Goal: Transaction & Acquisition: Purchase product/service

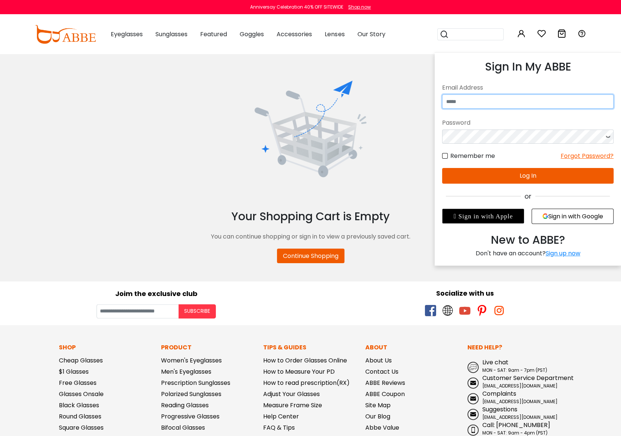
type input "**********"
click at [543, 174] on button "Log In" at bounding box center [528, 176] width 172 height 16
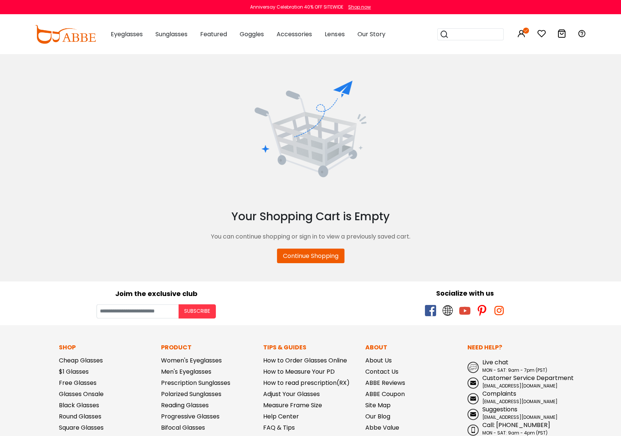
click at [540, 32] on icon at bounding box center [541, 33] width 9 height 9
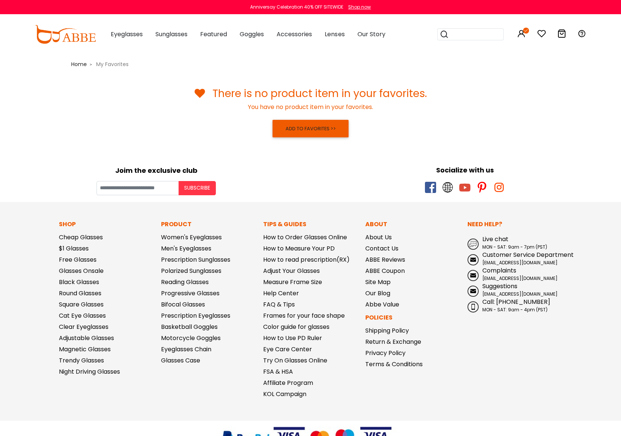
click at [491, 95] on h3 "There is no product item in your favorites." at bounding box center [311, 93] width 492 height 13
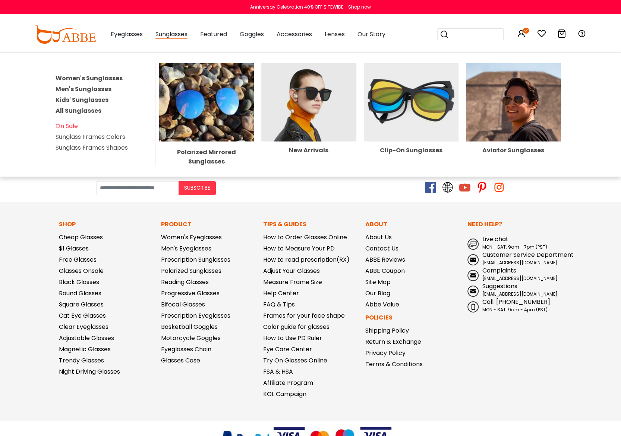
click at [84, 87] on link "Men's Sunglasses" at bounding box center [84, 89] width 56 height 9
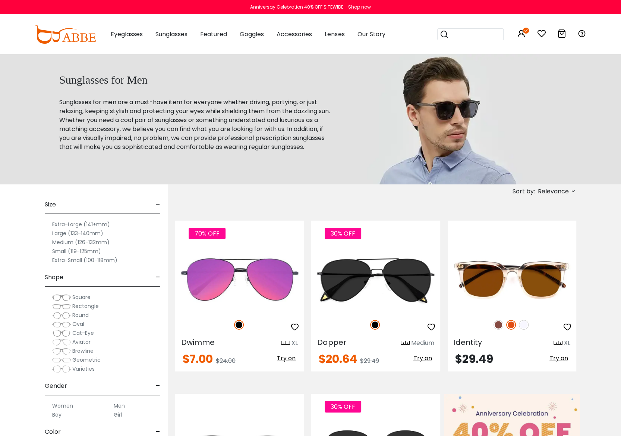
click at [65, 232] on label "Large (133-140mm)" at bounding box center [77, 233] width 51 height 9
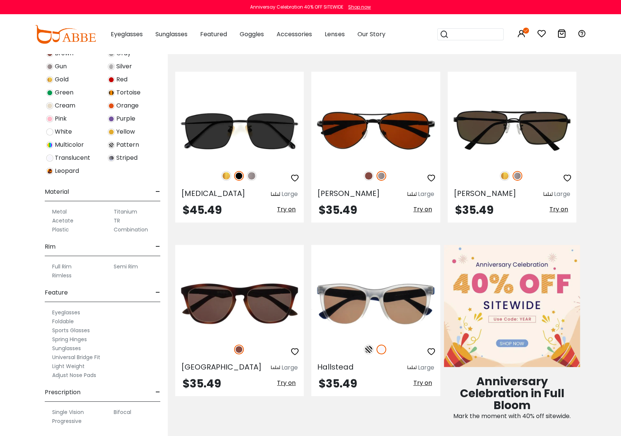
scroll to position [231, 0]
click at [66, 276] on label "Rimless" at bounding box center [61, 274] width 19 height 9
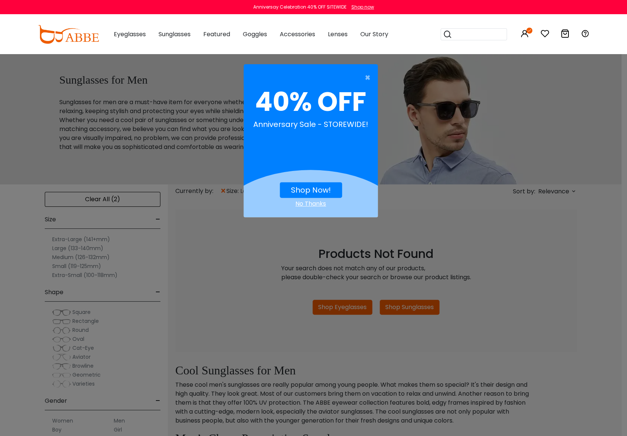
click at [302, 190] on link "Shop Now!" at bounding box center [311, 190] width 40 height 10
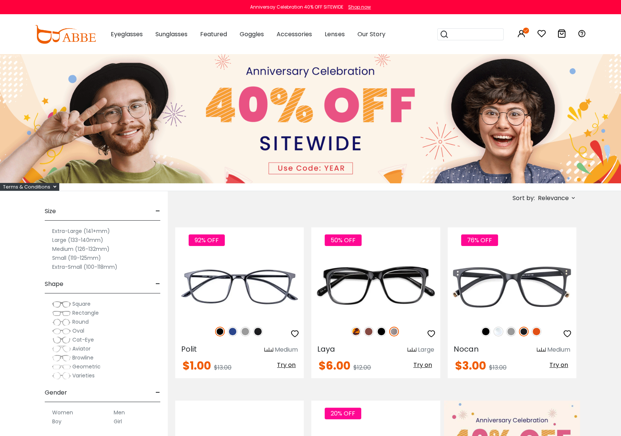
click at [335, 167] on img at bounding box center [310, 118] width 621 height 129
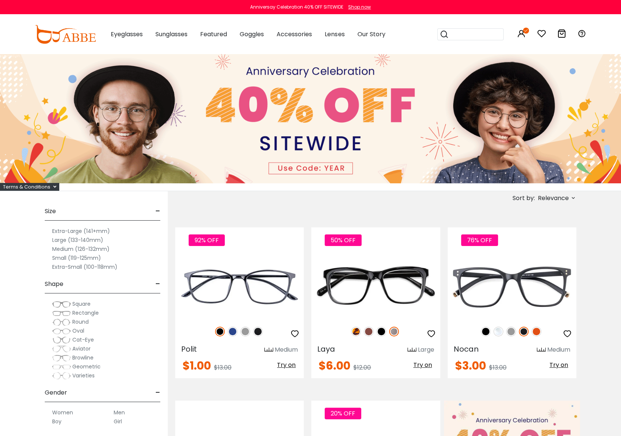
click at [335, 167] on img at bounding box center [310, 118] width 621 height 129
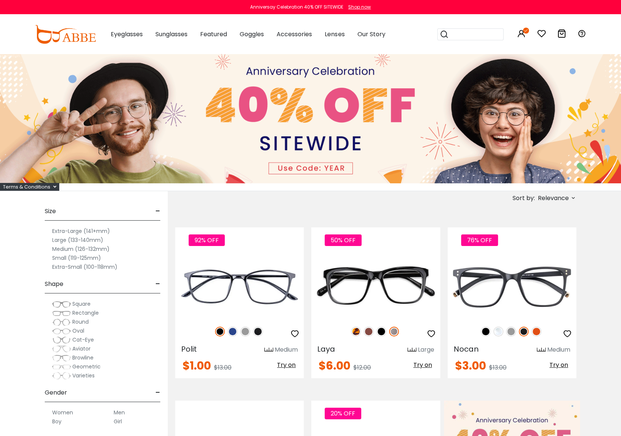
click at [335, 167] on img at bounding box center [310, 118] width 621 height 129
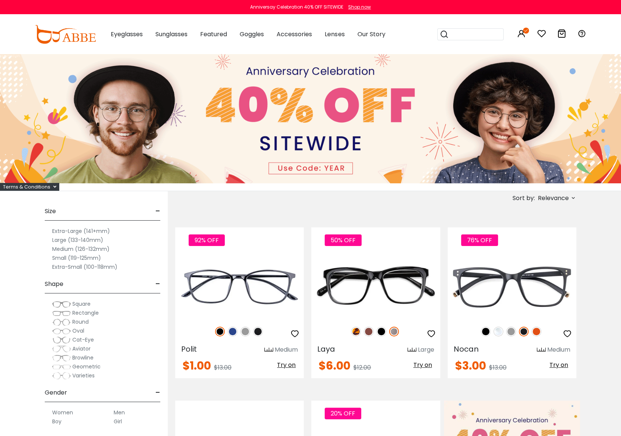
click at [335, 167] on img at bounding box center [310, 118] width 621 height 129
click at [542, 34] on icon at bounding box center [541, 33] width 9 height 9
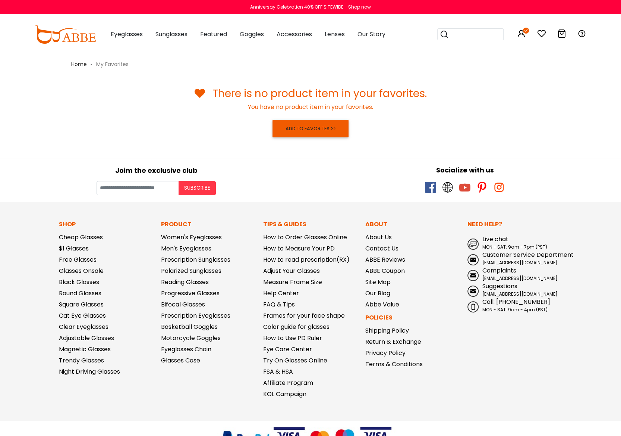
click at [339, 100] on h3 "There is no product item in your favorites." at bounding box center [311, 93] width 492 height 13
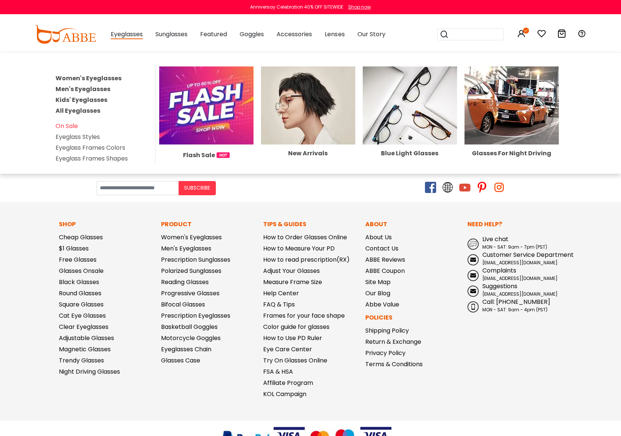
click at [90, 88] on link "Men's Eyeglasses" at bounding box center [83, 89] width 55 height 9
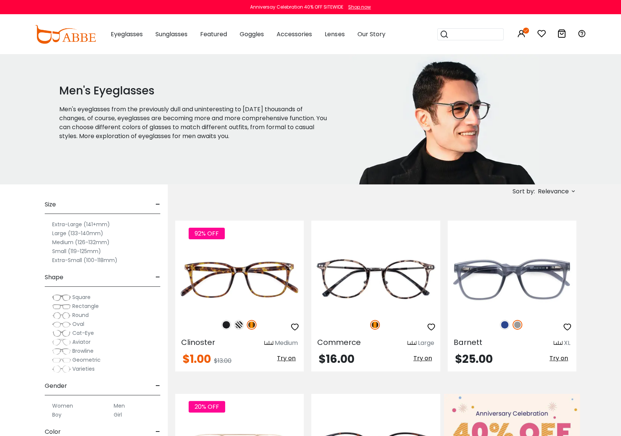
click at [559, 35] on icon at bounding box center [562, 33] width 9 height 9
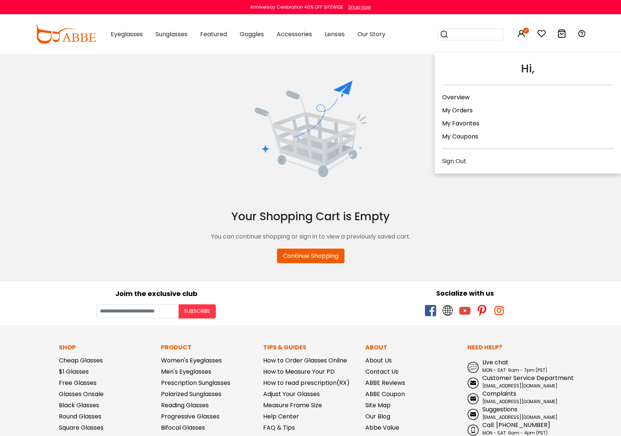
click at [525, 31] on icon at bounding box center [526, 31] width 6 height 6
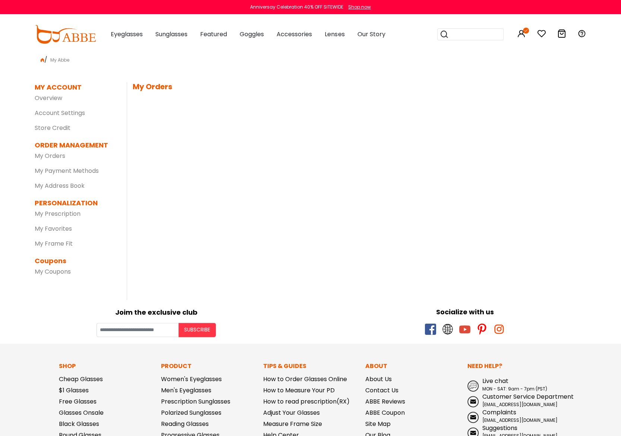
click at [459, 108] on div "MY ACCOUNT SETTINGS | edit First Name: Last Name: PartyId: Email: Password: ***…" at bounding box center [357, 191] width 460 height 218
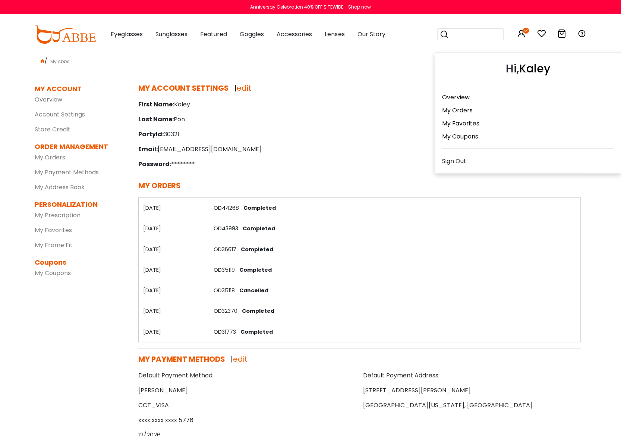
click at [461, 109] on link "My Orders" at bounding box center [457, 110] width 31 height 9
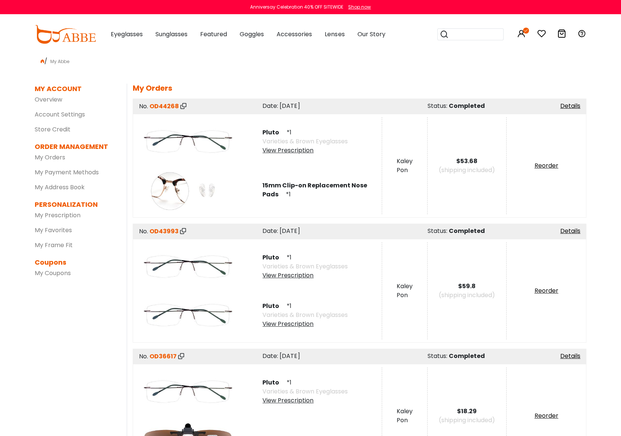
click at [195, 134] on img at bounding box center [187, 141] width 97 height 48
click at [203, 140] on img at bounding box center [187, 141] width 97 height 48
click at [295, 151] on div "View Prescription" at bounding box center [305, 150] width 85 height 9
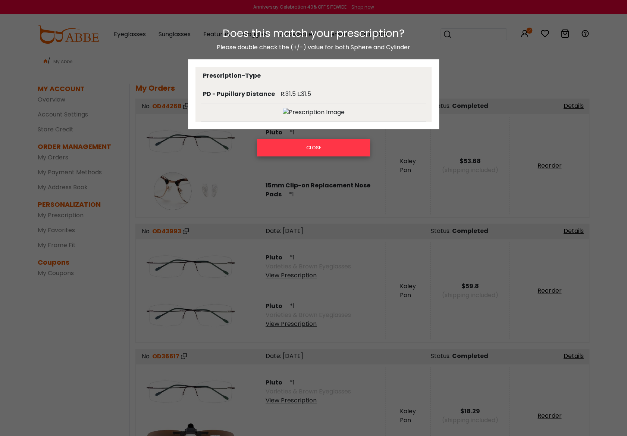
click at [301, 145] on button "CLOSE" at bounding box center [313, 147] width 113 height 17
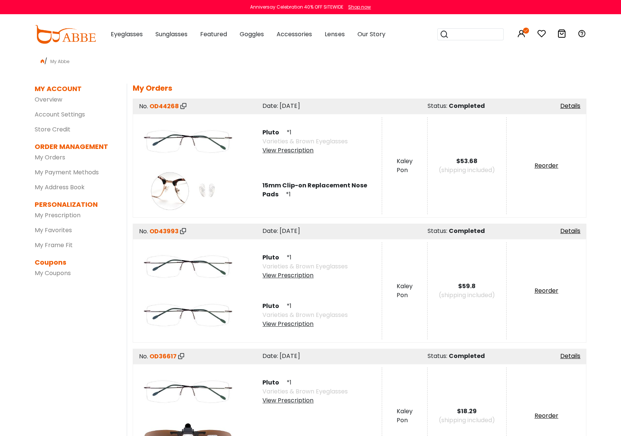
click at [184, 105] on icon at bounding box center [184, 106] width 6 height 6
click at [568, 104] on link "Details" at bounding box center [571, 105] width 20 height 9
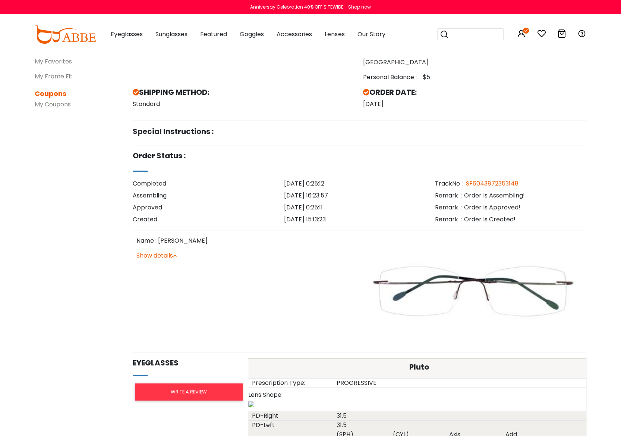
scroll to position [186, 0]
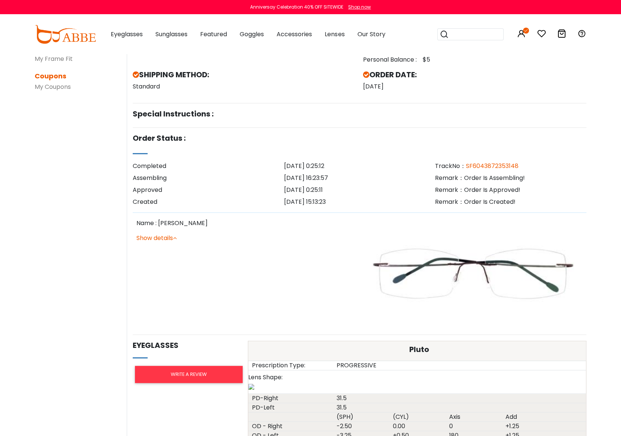
click at [408, 270] on img at bounding box center [473, 274] width 220 height 110
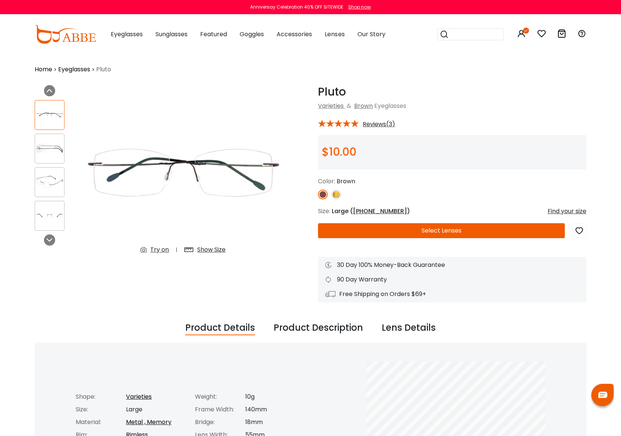
click at [452, 230] on button "Select Lenses" at bounding box center [441, 230] width 247 height 15
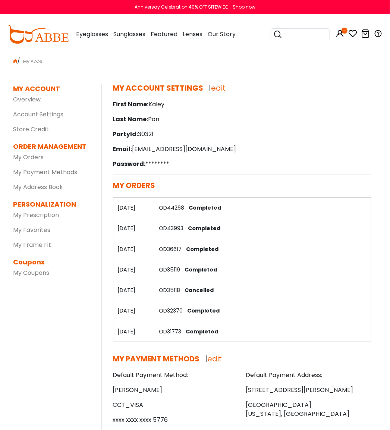
click at [260, 113] on div "First Name: Kaley Last Name: Pon PartyId: 30321 Email: kaley_pon@yahoo.com Pass…" at bounding box center [242, 134] width 259 height 69
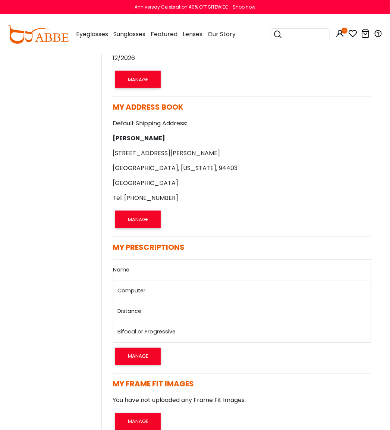
scroll to position [448, 0]
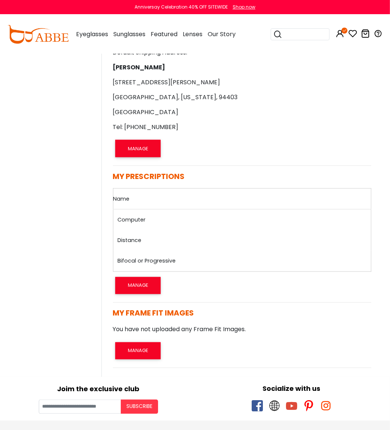
click at [137, 261] on link "Bifocal or Progressive" at bounding box center [147, 260] width 58 height 7
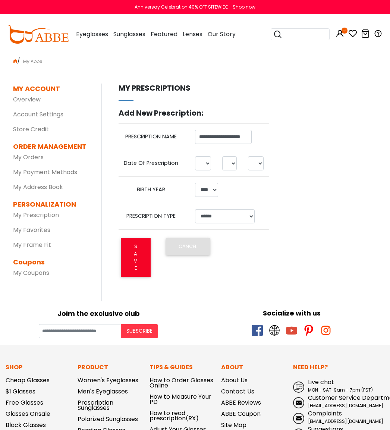
select select "**"
select select "*"
select select "****"
click at [39, 212] on link "My Prescription" at bounding box center [36, 215] width 46 height 9
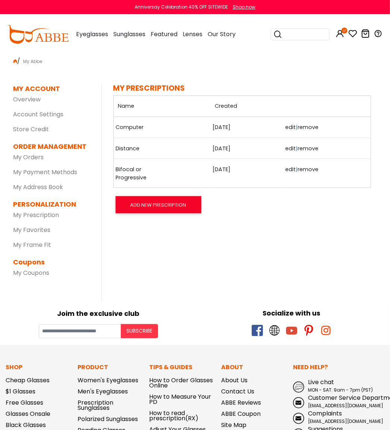
click at [126, 172] on link "Bifocal or Progressive" at bounding box center [134, 174] width 37 height 16
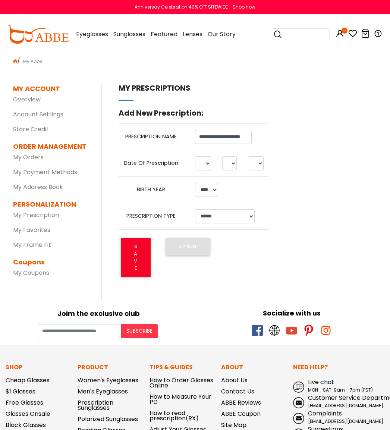
select select "**"
select select "*"
select select "****"
click at [187, 253] on link "CANCEL" at bounding box center [188, 246] width 44 height 17
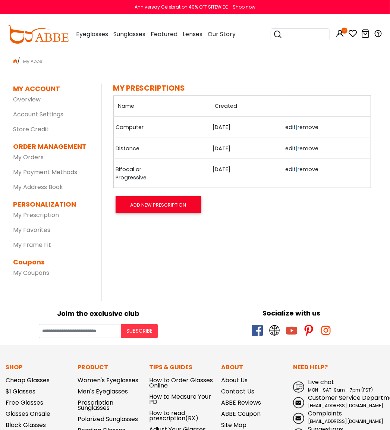
click at [133, 127] on link "Computer" at bounding box center [134, 127] width 37 height 8
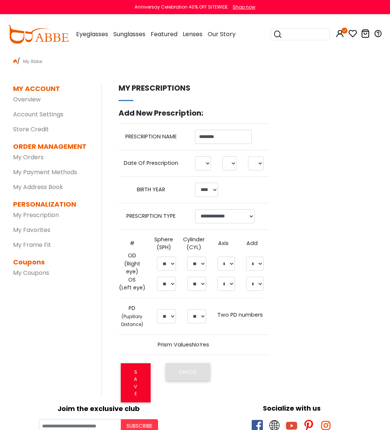
select select "**"
select select "****"
select select "******"
select select "*****"
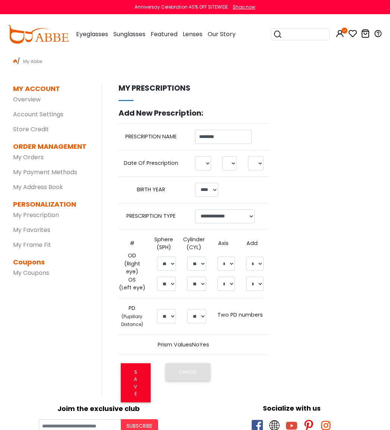
select select "*****"
select select "***"
select select "****"
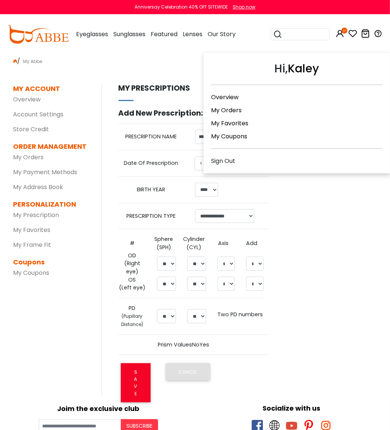
click at [226, 109] on link "My Orders" at bounding box center [226, 110] width 31 height 9
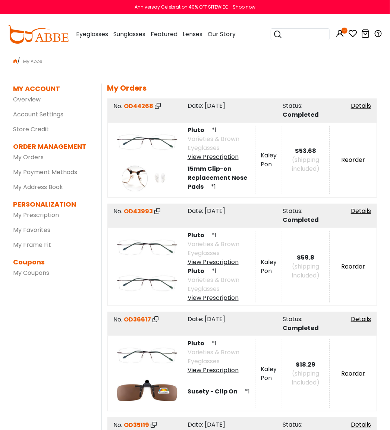
click at [353, 160] on link "Reorder" at bounding box center [353, 160] width 24 height 9
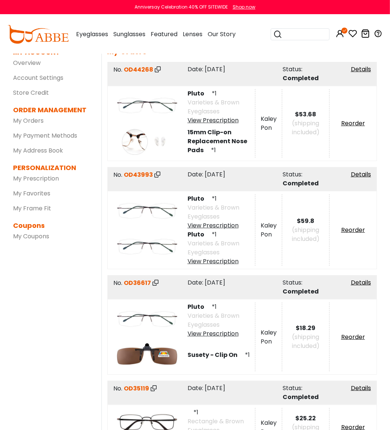
scroll to position [37, 0]
click at [351, 121] on link "Reorder" at bounding box center [353, 123] width 24 height 9
click at [361, 68] on link "Details" at bounding box center [361, 69] width 20 height 9
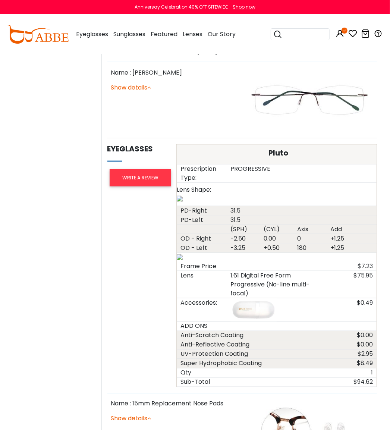
scroll to position [335, 0]
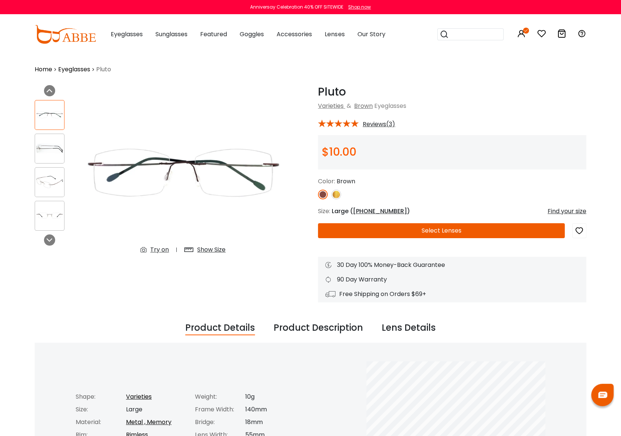
click at [335, 195] on img at bounding box center [337, 194] width 10 height 10
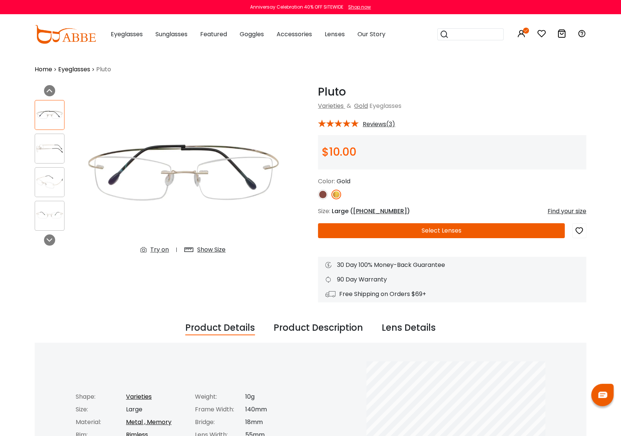
click at [432, 230] on button "Select Lenses" at bounding box center [441, 230] width 247 height 15
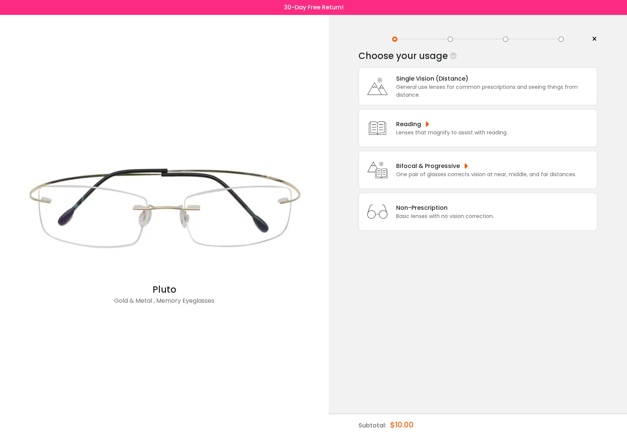
click at [445, 172] on div "One pair of glasses corrects vision at near, middle, and far distances." at bounding box center [486, 174] width 180 height 8
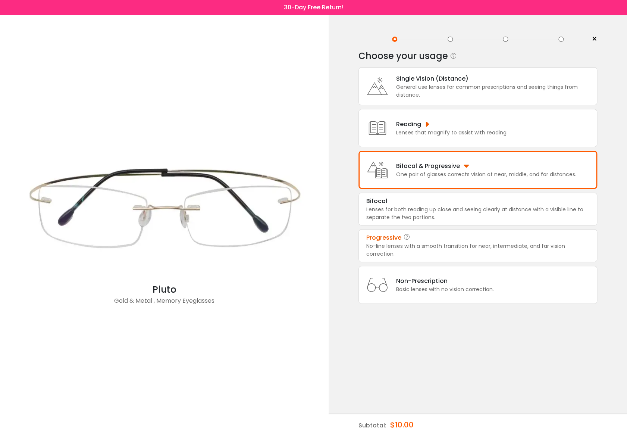
click at [432, 243] on div "No-line lenses with a smooth transition for near, intermediate, and far vision …" at bounding box center [477, 250] width 223 height 16
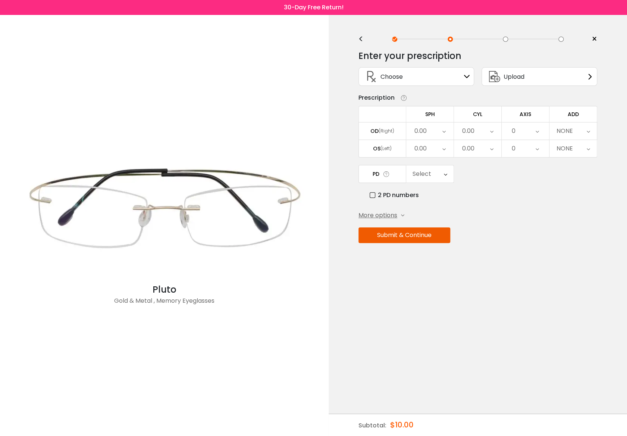
click at [467, 80] on div "Choose Sign In" at bounding box center [416, 77] width 107 height 18
click at [463, 75] on div "Choose Sign In" at bounding box center [416, 77] width 107 height 18
click at [446, 133] on div "0.00" at bounding box center [429, 130] width 47 height 17
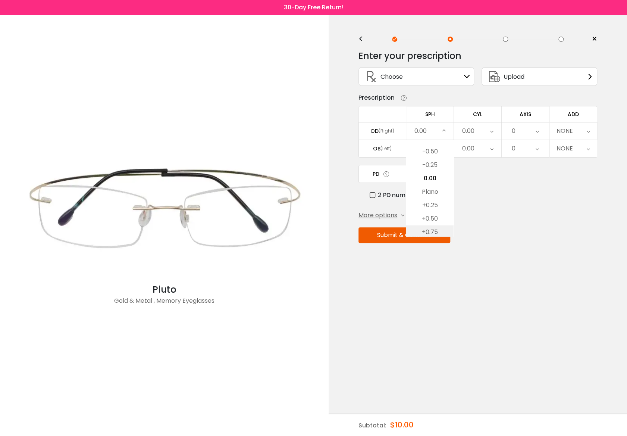
scroll to position [914, 0]
click at [429, 174] on li "-2.50" at bounding box center [429, 172] width 47 height 13
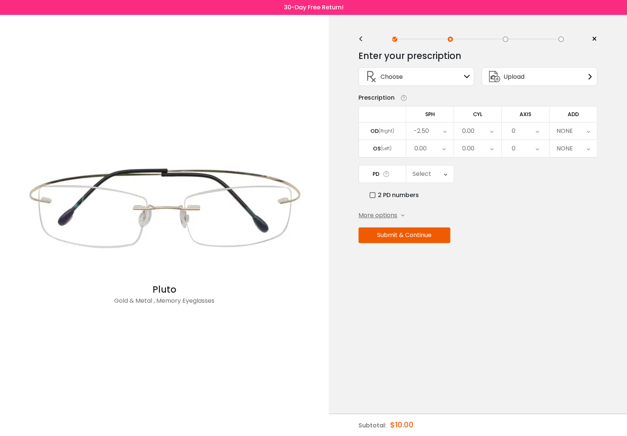
click at [444, 148] on icon at bounding box center [443, 148] width 3 height 17
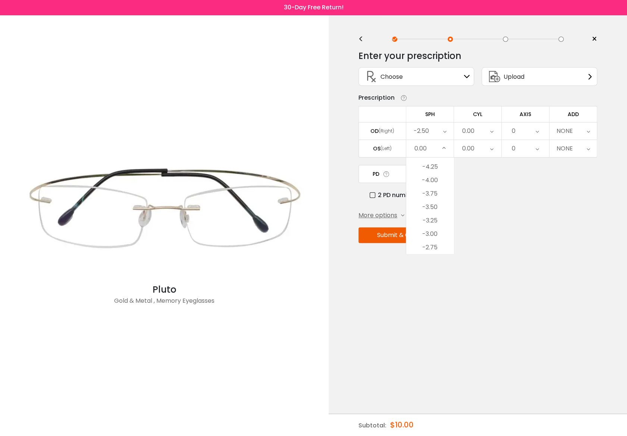
scroll to position [876, 0]
click at [431, 184] on li "-3.25" at bounding box center [429, 187] width 47 height 13
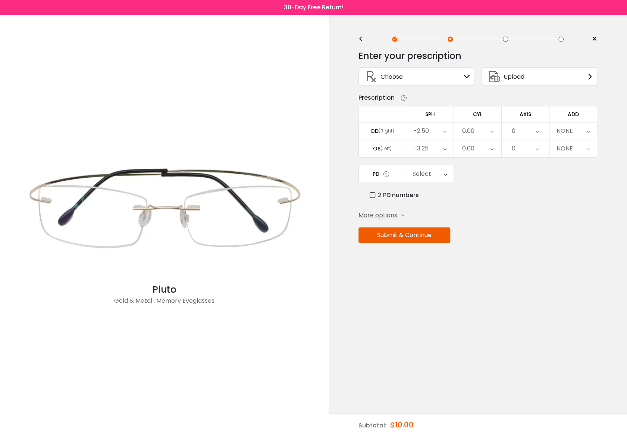
click at [490, 148] on icon at bounding box center [491, 148] width 3 height 17
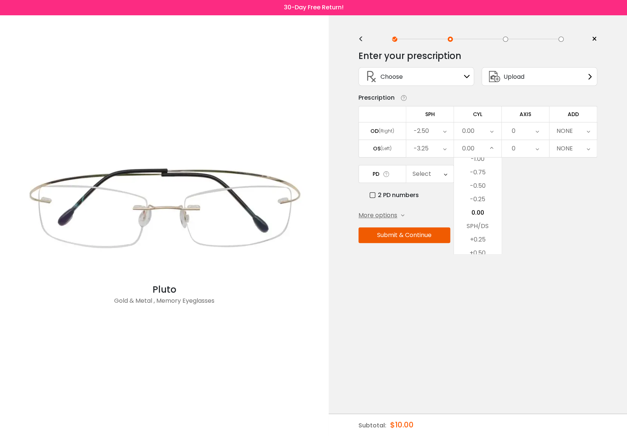
click at [480, 249] on li "+0.50" at bounding box center [477, 252] width 47 height 13
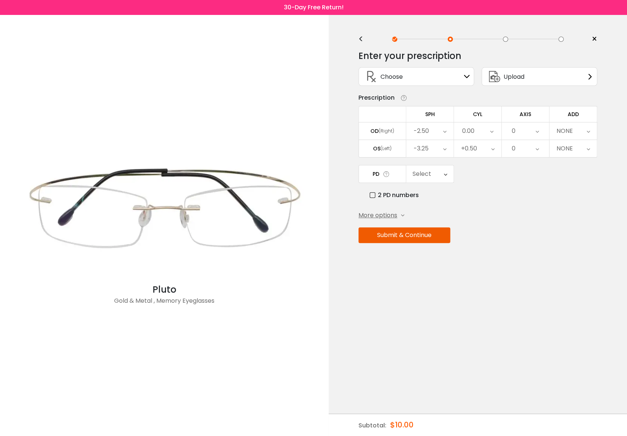
click at [537, 147] on icon at bounding box center [537, 148] width 3 height 17
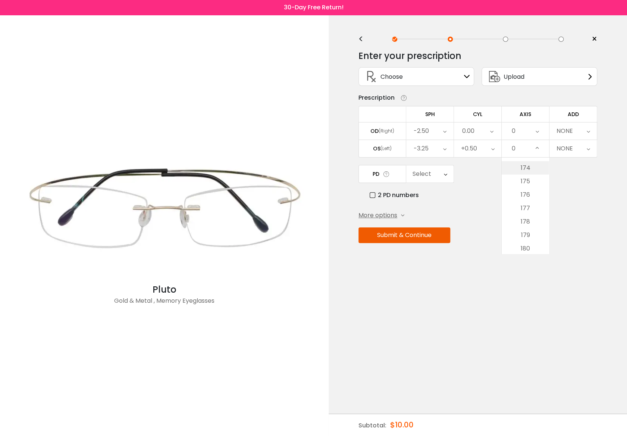
scroll to position [2333, 0]
click at [525, 245] on li "180" at bounding box center [525, 247] width 47 height 13
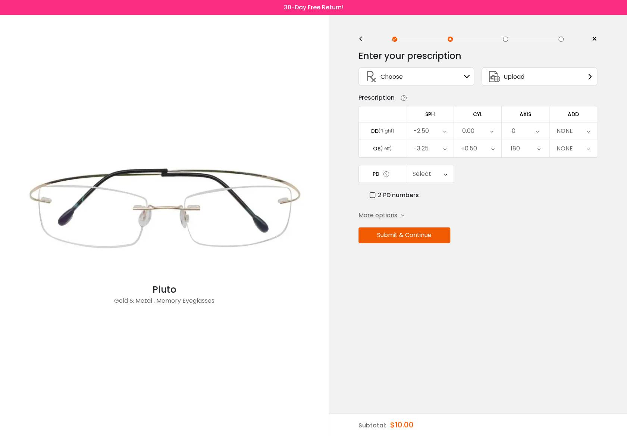
click at [583, 127] on div "NONE" at bounding box center [572, 130] width 47 height 17
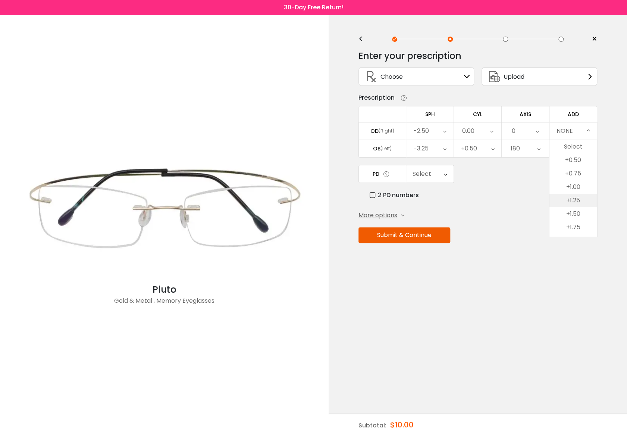
click at [574, 203] on li "+1.25" at bounding box center [572, 200] width 47 height 13
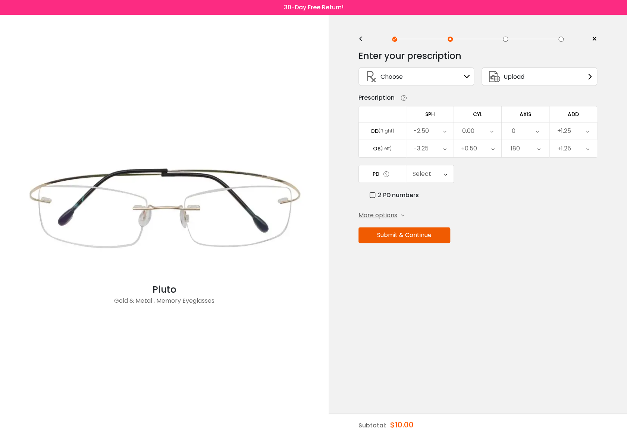
click at [434, 170] on div "Select" at bounding box center [429, 173] width 47 height 17
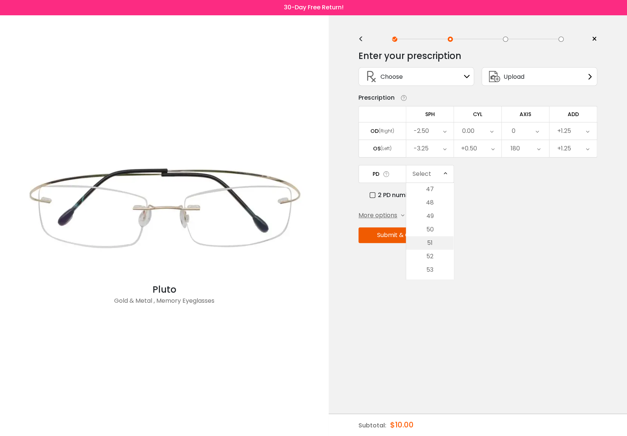
scroll to position [0, 0]
click at [529, 192] on div "2 PD numbers" at bounding box center [484, 194] width 228 height 9
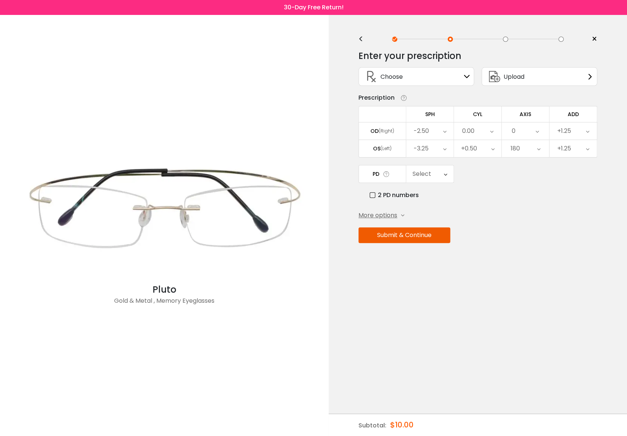
click at [371, 193] on label "2 PD numbers" at bounding box center [394, 194] width 49 height 9
click at [445, 178] on icon at bounding box center [446, 173] width 3 height 17
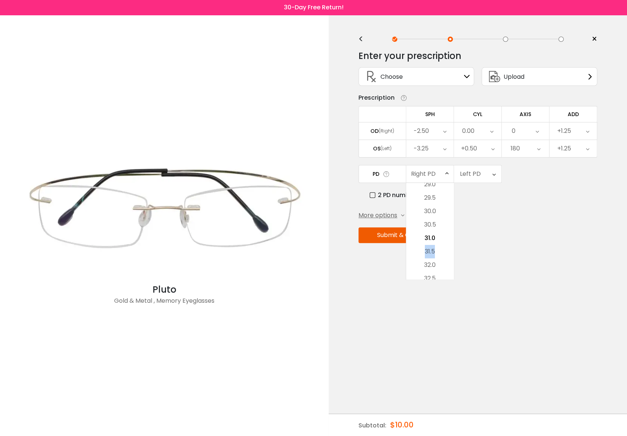
drag, startPoint x: 437, startPoint y: 235, endPoint x: 435, endPoint y: 251, distance: 15.4
click at [435, 251] on ul "23.0 23.5 24.0 24.5 25.0 25.5 26.0 26.5 27.0 27.5 28.0 28.5 29.0 29.5 30.0 30.5…" at bounding box center [429, 251] width 47 height 470
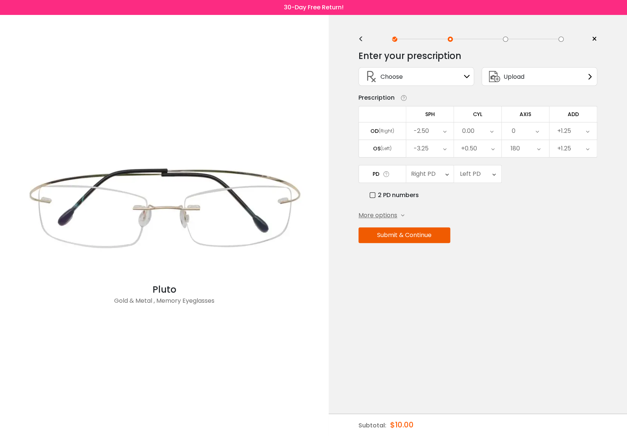
click at [442, 174] on div "Right PD" at bounding box center [429, 173] width 47 height 17
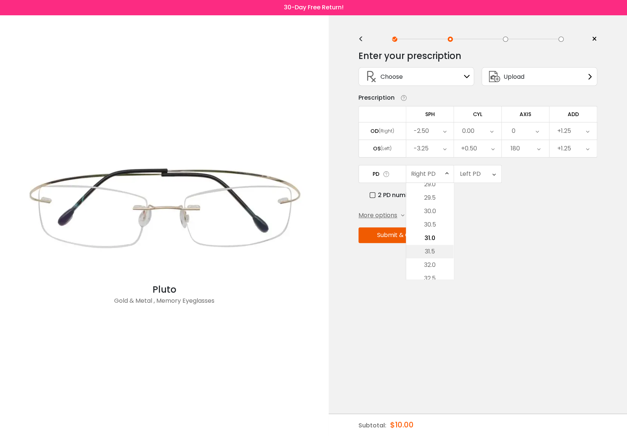
click at [436, 246] on li "31.5" at bounding box center [429, 251] width 47 height 13
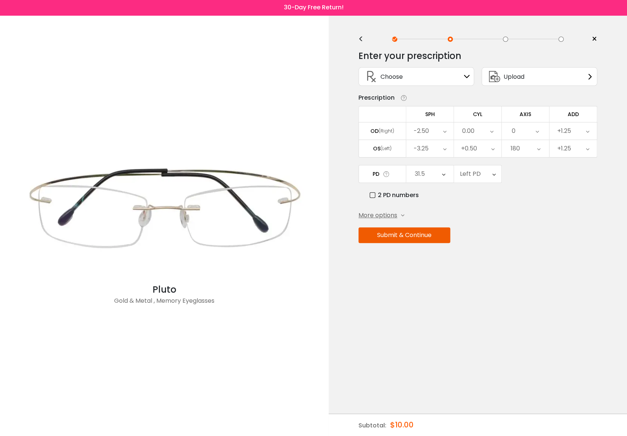
click at [476, 173] on div "Left PD" at bounding box center [470, 173] width 21 height 15
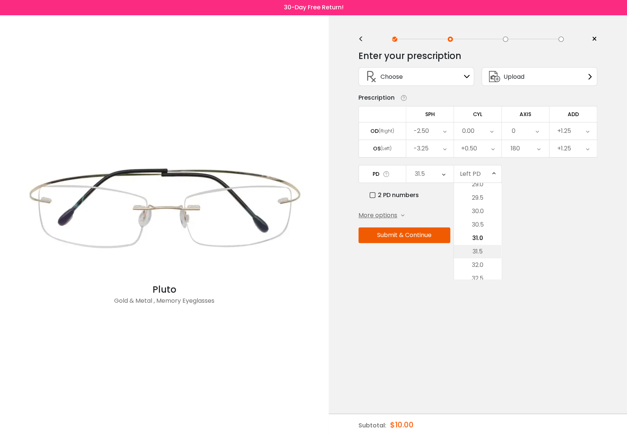
drag, startPoint x: 486, startPoint y: 249, endPoint x: 487, endPoint y: 245, distance: 3.9
click at [486, 248] on li "31.5" at bounding box center [477, 251] width 47 height 13
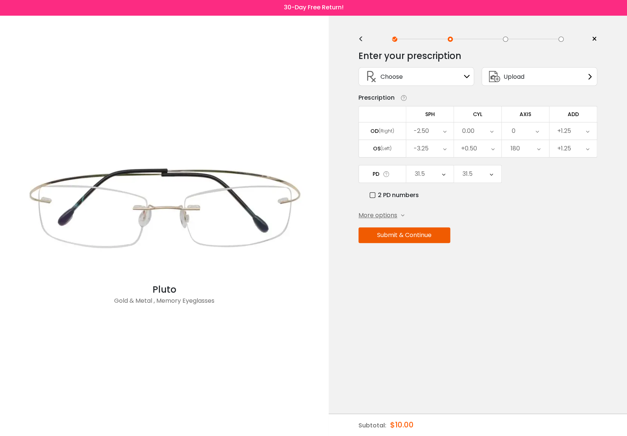
click at [537, 227] on div "Submit & Continue" at bounding box center [477, 235] width 239 height 16
click at [384, 213] on span "More options" at bounding box center [377, 215] width 39 height 9
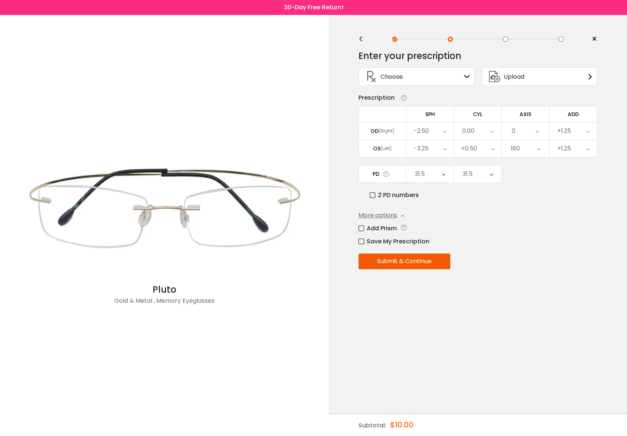
click at [359, 239] on label "Save My Prescription" at bounding box center [393, 240] width 71 height 9
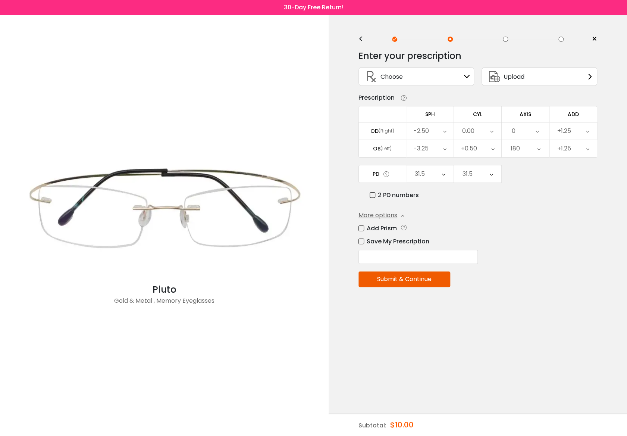
click at [451, 253] on input "text" at bounding box center [417, 257] width 119 height 14
type input "*******"
click at [551, 238] on div "Save My Prescription" at bounding box center [477, 240] width 239 height 9
click at [427, 279] on button "Submit & Continue" at bounding box center [404, 279] width 92 height 16
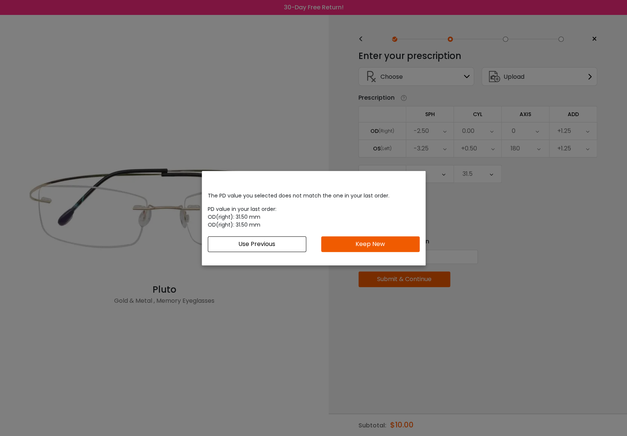
click at [289, 243] on button "Use Previous" at bounding box center [257, 244] width 98 height 16
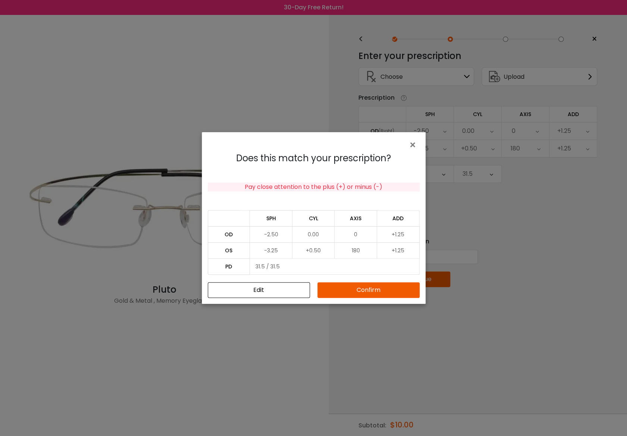
click at [360, 291] on button "Confirm" at bounding box center [368, 290] width 102 height 16
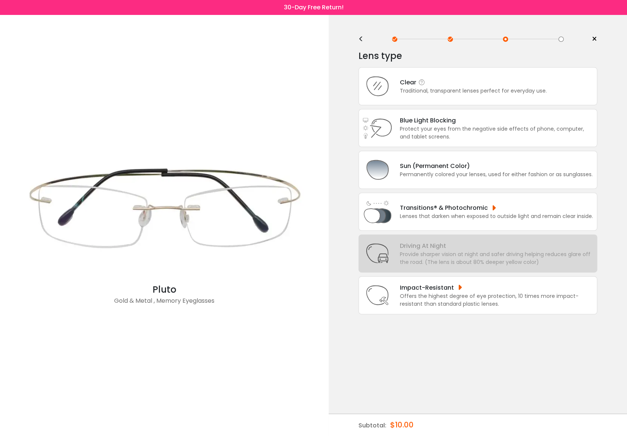
click at [447, 83] on div "Clear" at bounding box center [473, 82] width 147 height 9
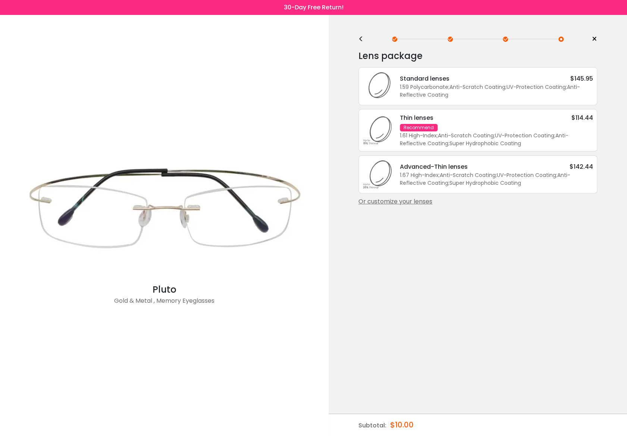
click at [543, 140] on div "1.61 High-Index ; Anti-Scratch Coating ; UV-Protection Coating ; Anti-Reflectiv…" at bounding box center [496, 140] width 193 height 16
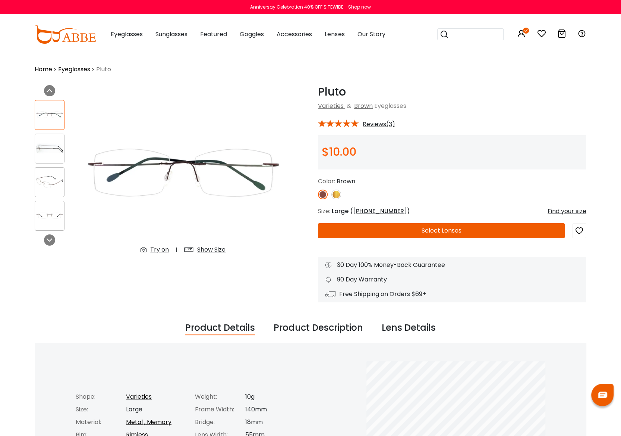
click at [324, 195] on img at bounding box center [323, 194] width 10 height 10
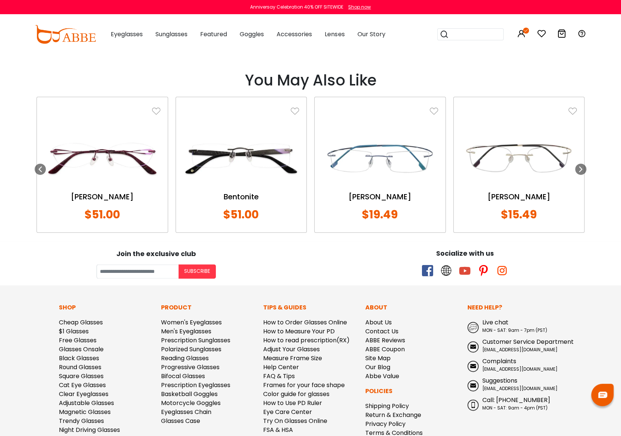
scroll to position [746, 0]
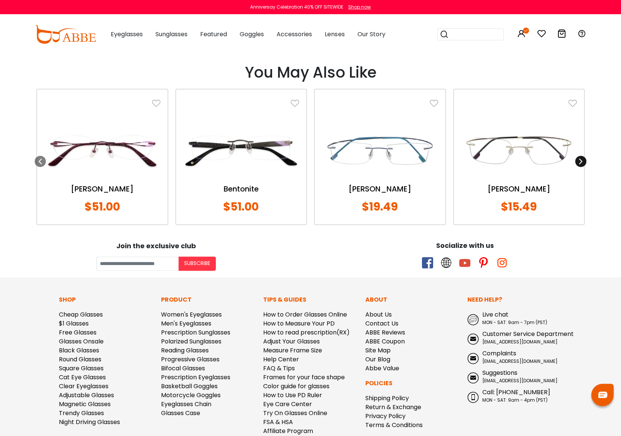
click at [578, 159] on icon at bounding box center [581, 161] width 6 height 6
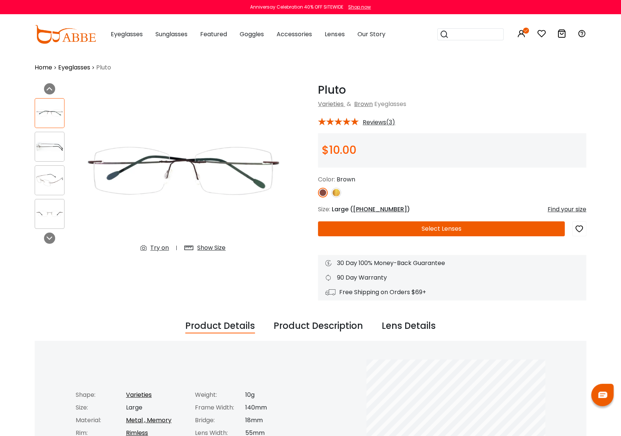
scroll to position [0, 0]
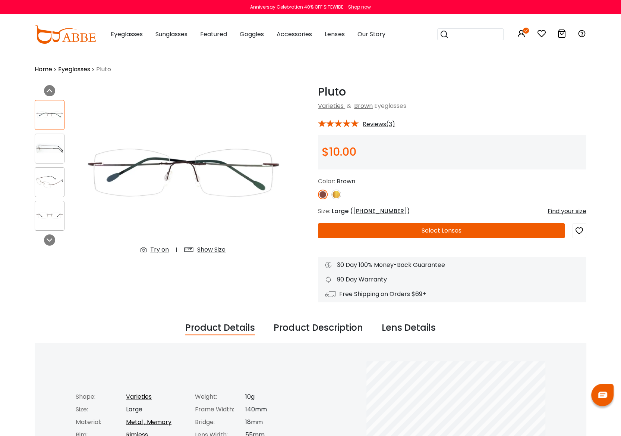
click at [323, 195] on img at bounding box center [323, 194] width 10 height 10
click at [424, 230] on button "Select Lenses" at bounding box center [441, 230] width 247 height 15
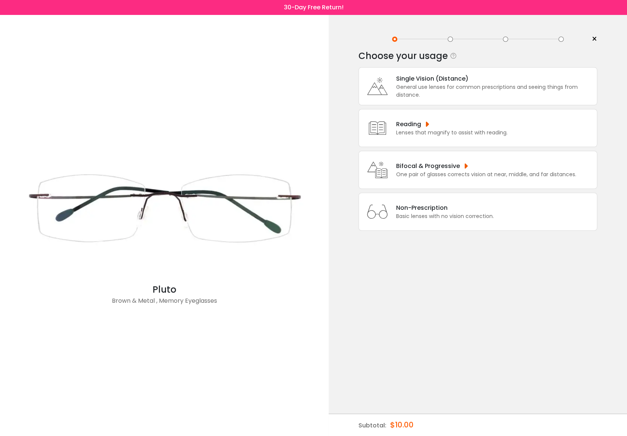
click at [448, 170] on div "One pair of glasses corrects vision at near, middle, and far distances." at bounding box center [486, 174] width 180 height 8
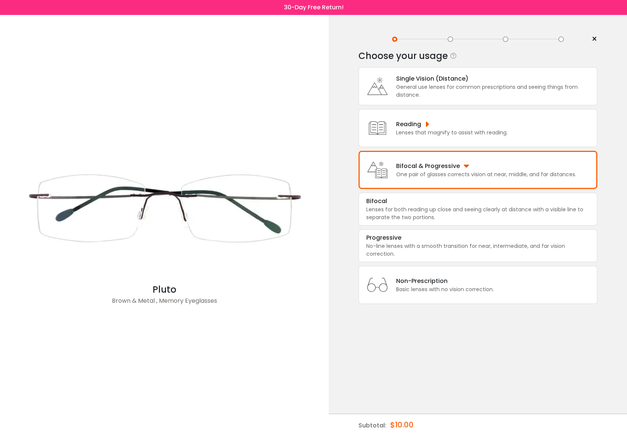
click at [481, 171] on div "One pair of glasses corrects vision at near, middle, and far distances." at bounding box center [486, 174] width 180 height 8
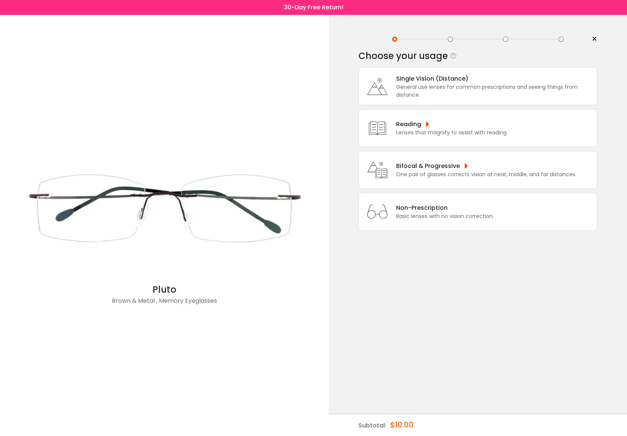
click at [480, 170] on div "One pair of glasses corrects vision at near, middle, and far distances." at bounding box center [486, 174] width 180 height 8
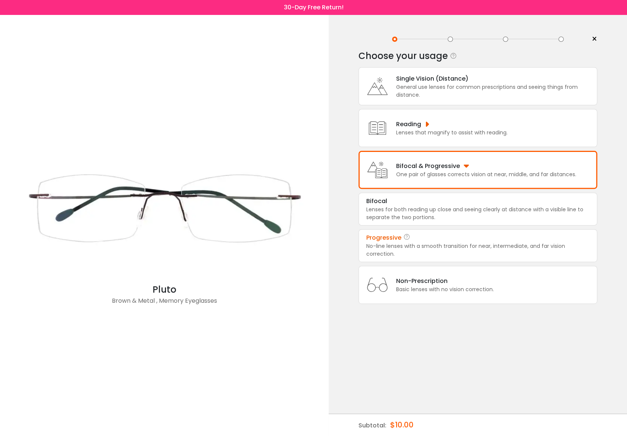
click at [455, 249] on div "No-line lenses with a smooth transition for near, intermediate, and far vision …" at bounding box center [477, 250] width 223 height 16
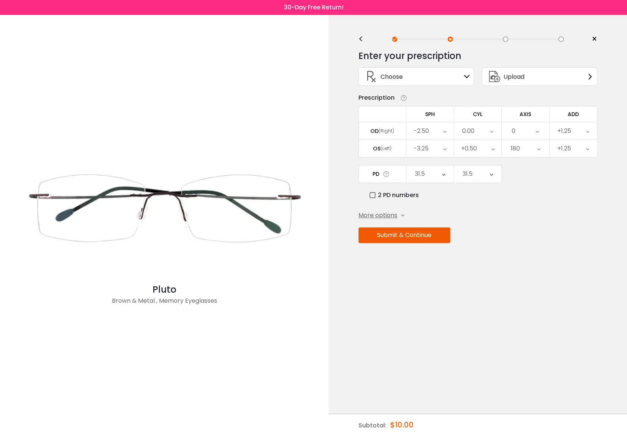
click at [420, 235] on button "Submit & Continue" at bounding box center [404, 235] width 92 height 16
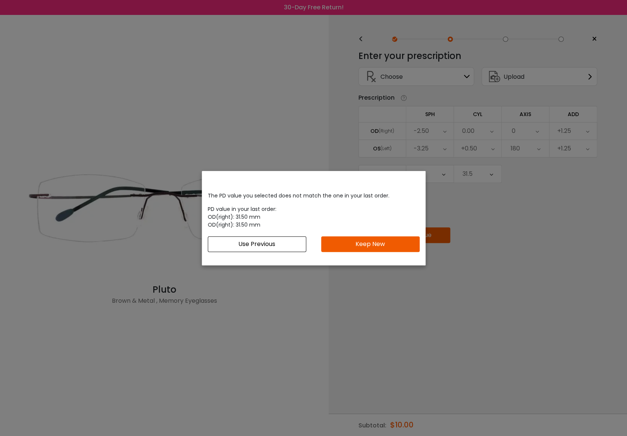
drag, startPoint x: 396, startPoint y: 239, endPoint x: 358, endPoint y: 207, distance: 49.8
click at [356, 207] on div "The PD value you selected does not match the one in your last order. PD value i…" at bounding box center [314, 222] width 224 height 72
click at [284, 242] on button "Use Previous" at bounding box center [257, 244] width 98 height 16
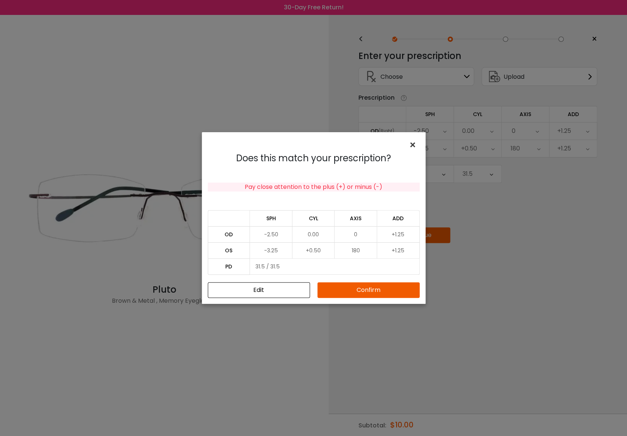
click at [412, 145] on span "×" at bounding box center [414, 145] width 11 height 16
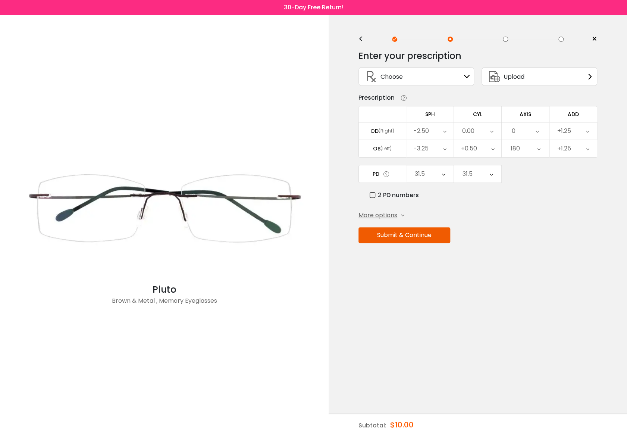
click at [418, 238] on button "Submit & Continue" at bounding box center [404, 235] width 92 height 16
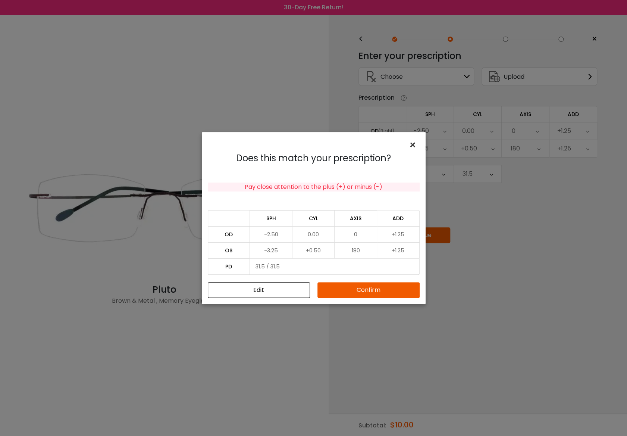
click at [411, 138] on span "×" at bounding box center [414, 145] width 11 height 16
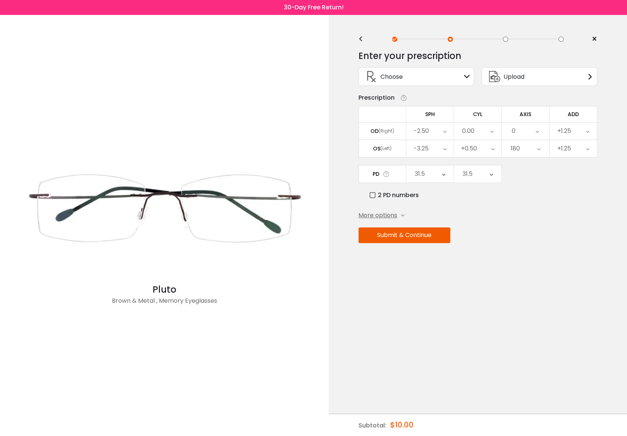
click at [404, 235] on button "Submit & Continue" at bounding box center [404, 235] width 92 height 16
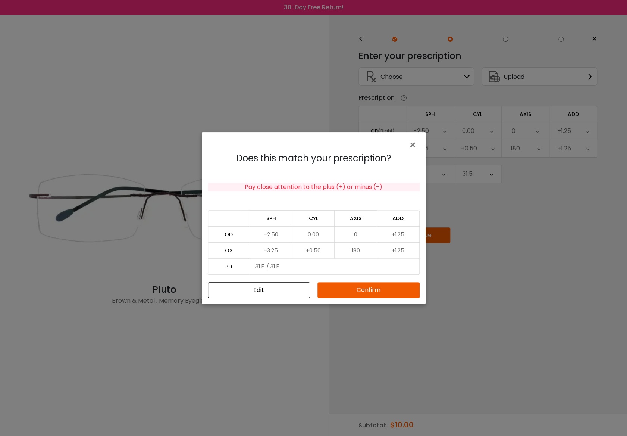
click at [360, 294] on button "Confirm" at bounding box center [368, 290] width 102 height 16
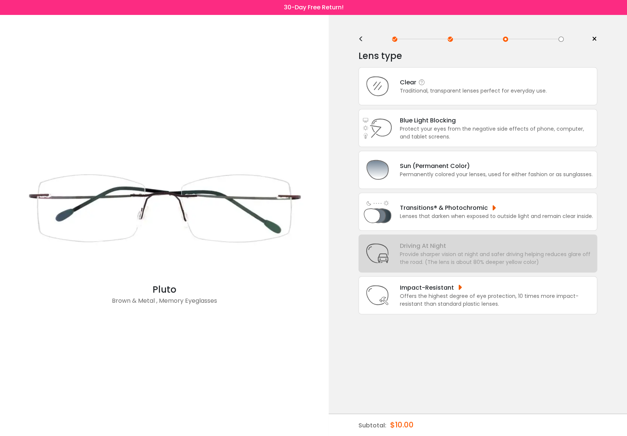
click at [449, 90] on div "Traditional, transparent lenses perfect for everyday use." at bounding box center [473, 91] width 147 height 8
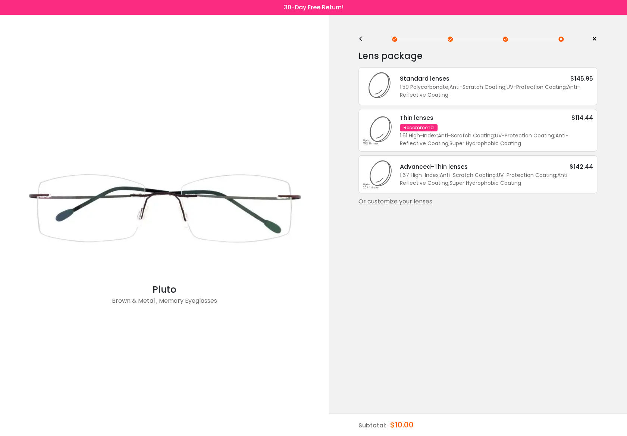
click at [472, 132] on div "1.61 High-Index ; Anti-Scratch Coating ; UV-Protection Coating ; Anti-Reflectiv…" at bounding box center [496, 140] width 193 height 16
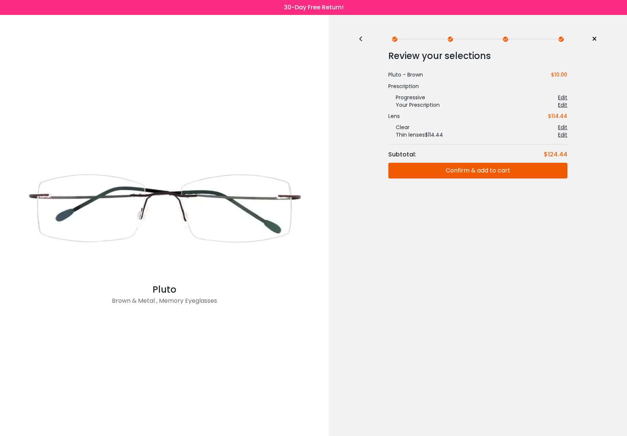
click at [474, 172] on button "Confirm & add to cart" at bounding box center [477, 171] width 179 height 16
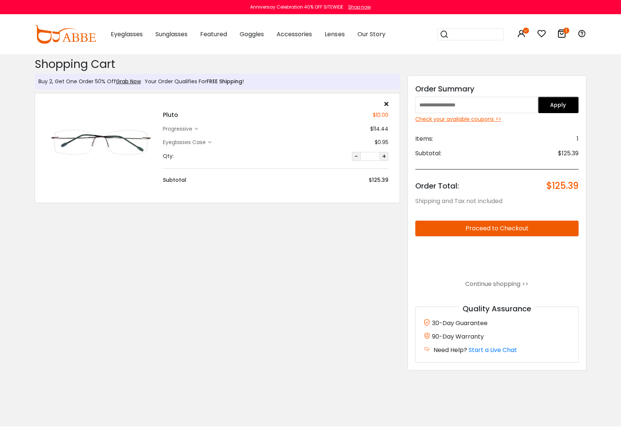
click at [464, 104] on input "text" at bounding box center [476, 105] width 123 height 16
type input "****"
click at [548, 101] on button "Apply" at bounding box center [558, 105] width 41 height 16
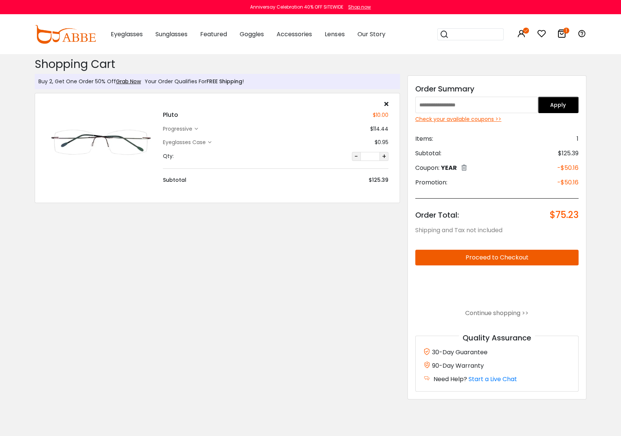
click at [492, 119] on div "Check your available coupons >>" at bounding box center [496, 119] width 163 height 8
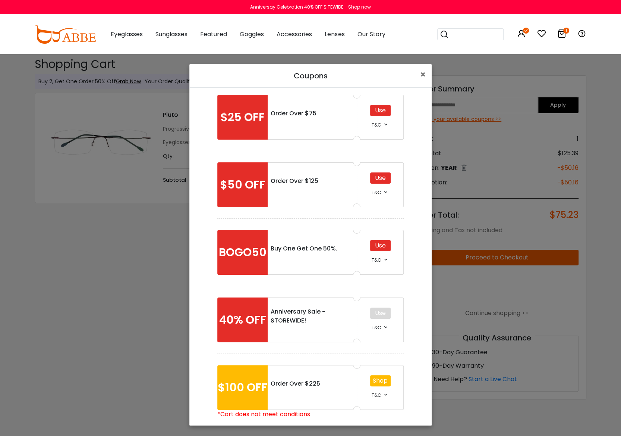
scroll to position [20, 0]
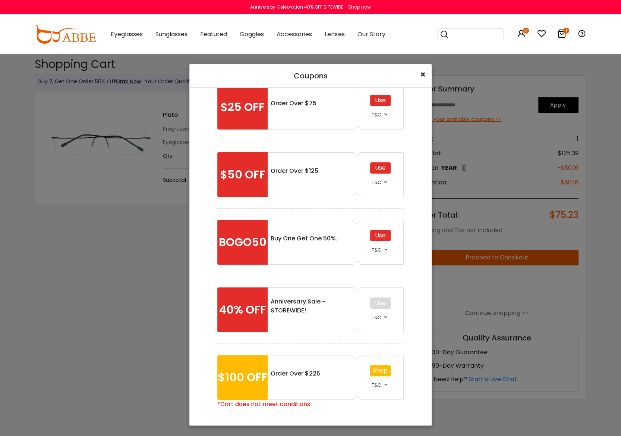
click at [423, 73] on span "×" at bounding box center [423, 74] width 6 height 12
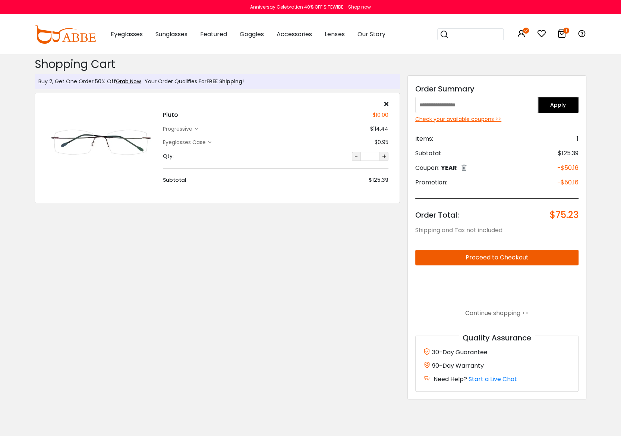
click at [210, 144] on icon at bounding box center [209, 142] width 3 height 3
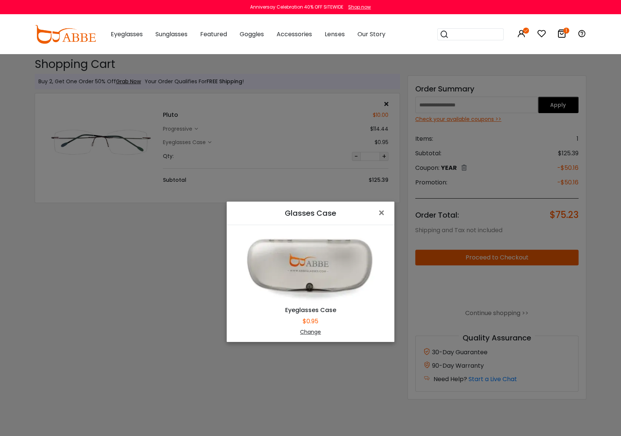
click at [310, 330] on div "Change" at bounding box center [310, 332] width 149 height 8
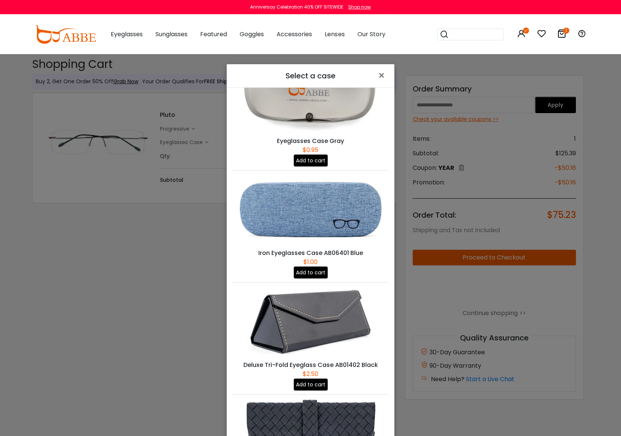
scroll to position [149, 0]
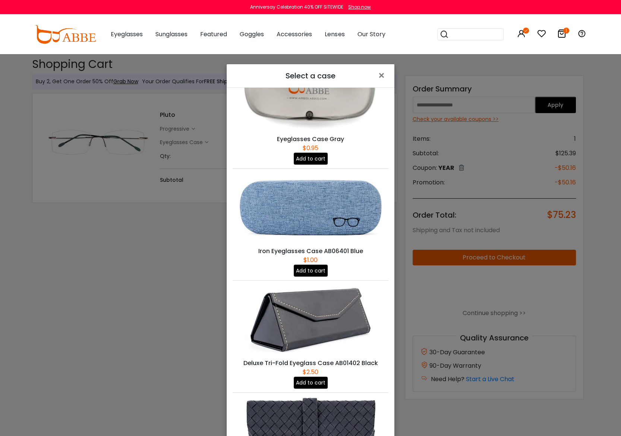
click at [311, 266] on button "Add to cart" at bounding box center [311, 270] width 34 height 12
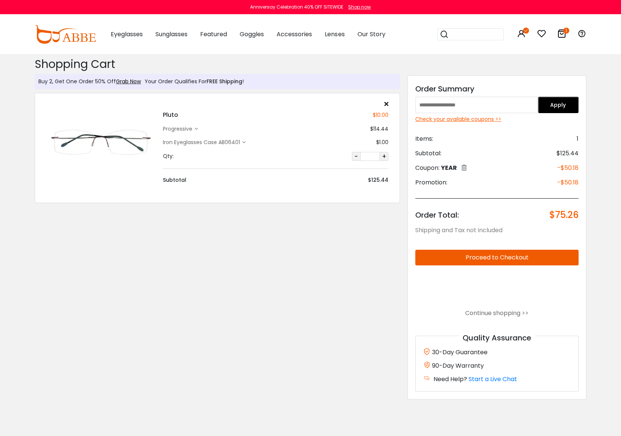
click at [455, 257] on button "Proceed to Checkout" at bounding box center [496, 258] width 163 height 16
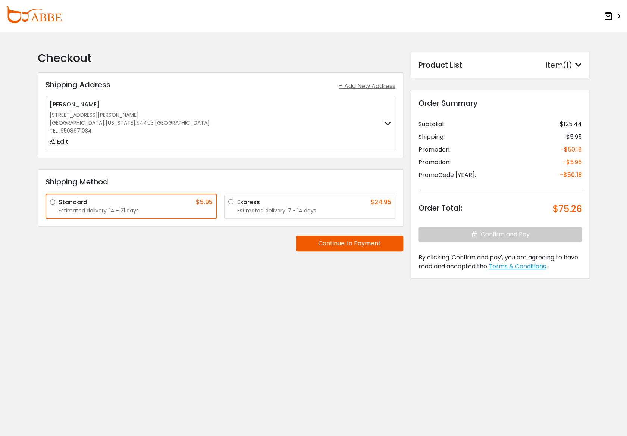
click at [580, 65] on icon at bounding box center [578, 64] width 7 height 7
